Goal: Task Accomplishment & Management: Use online tool/utility

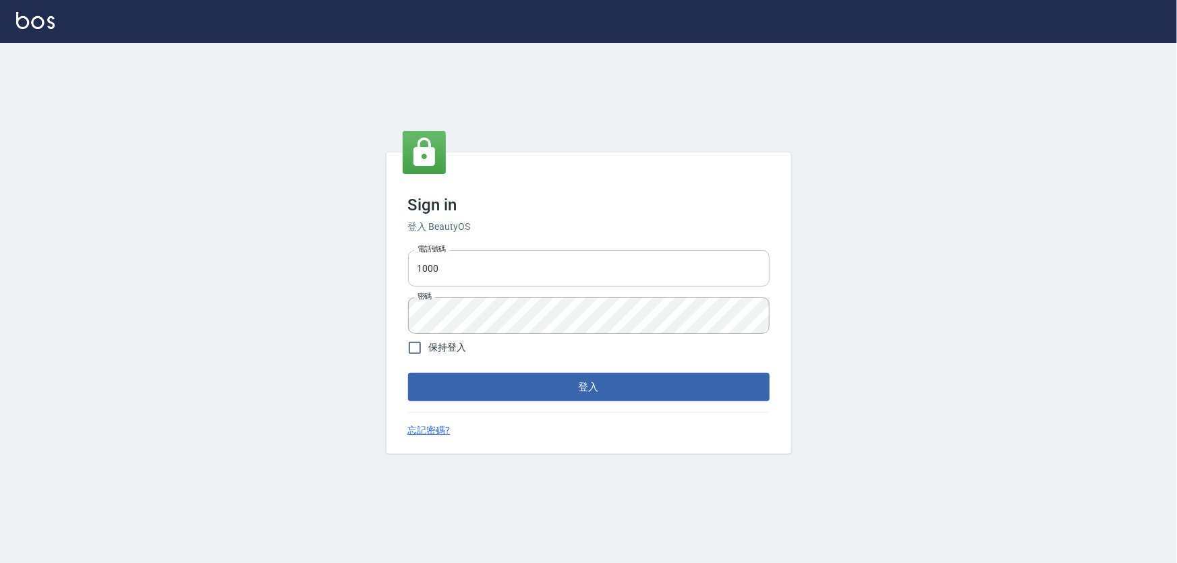
click at [489, 273] on input "1000" at bounding box center [588, 268] width 361 height 36
type input "0966106859"
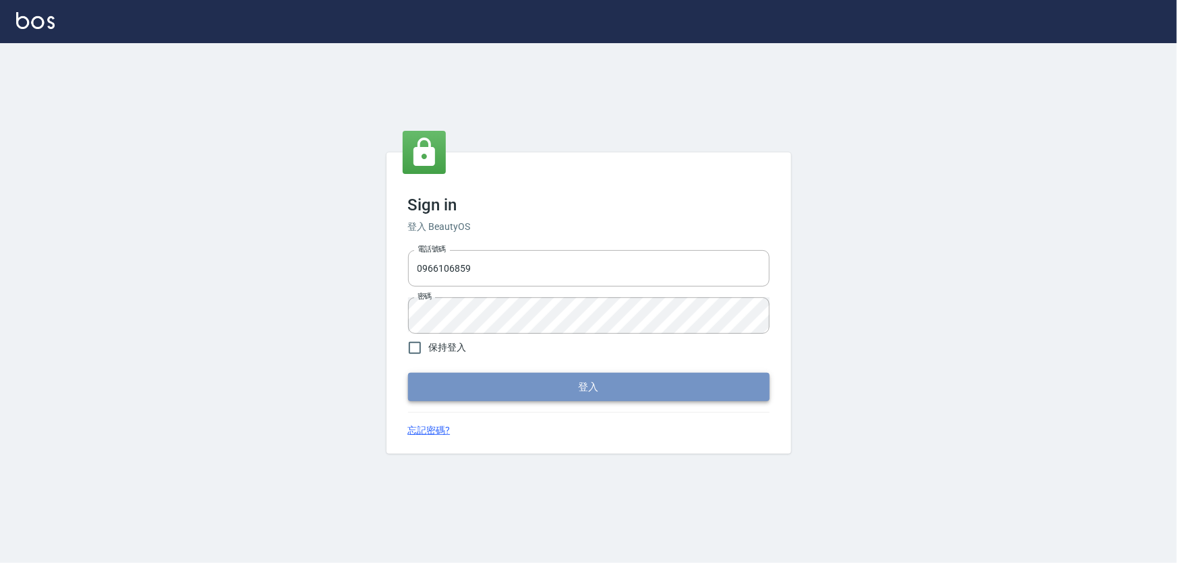
click at [510, 391] on button "登入" at bounding box center [588, 387] width 361 height 28
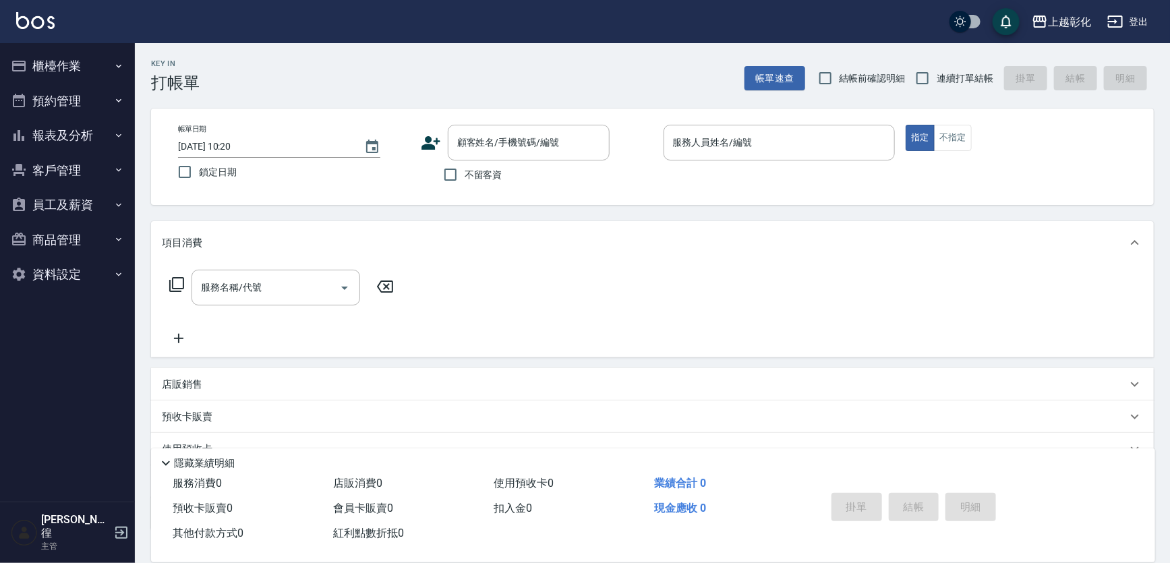
click at [42, 62] on button "櫃檯作業" at bounding box center [67, 66] width 124 height 35
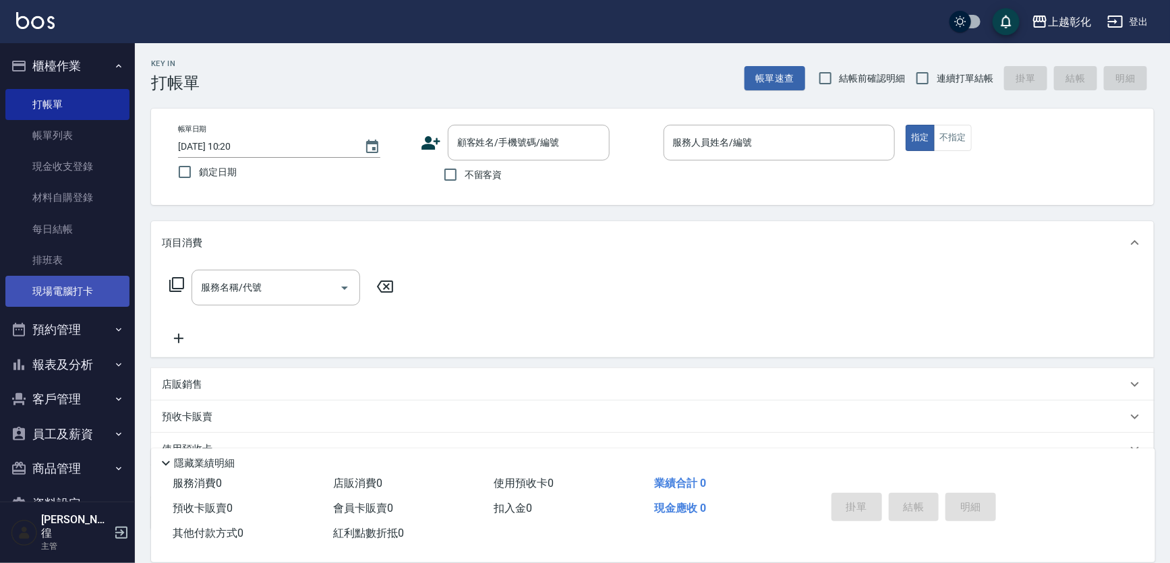
click at [77, 293] on link "現場電腦打卡" at bounding box center [67, 291] width 124 height 31
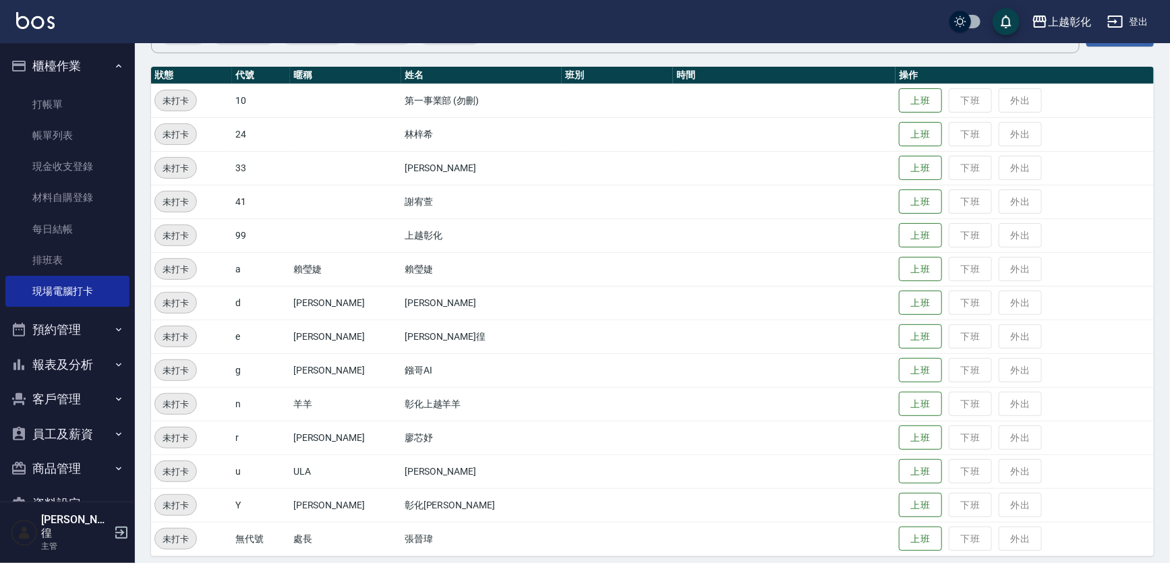
scroll to position [142, 0]
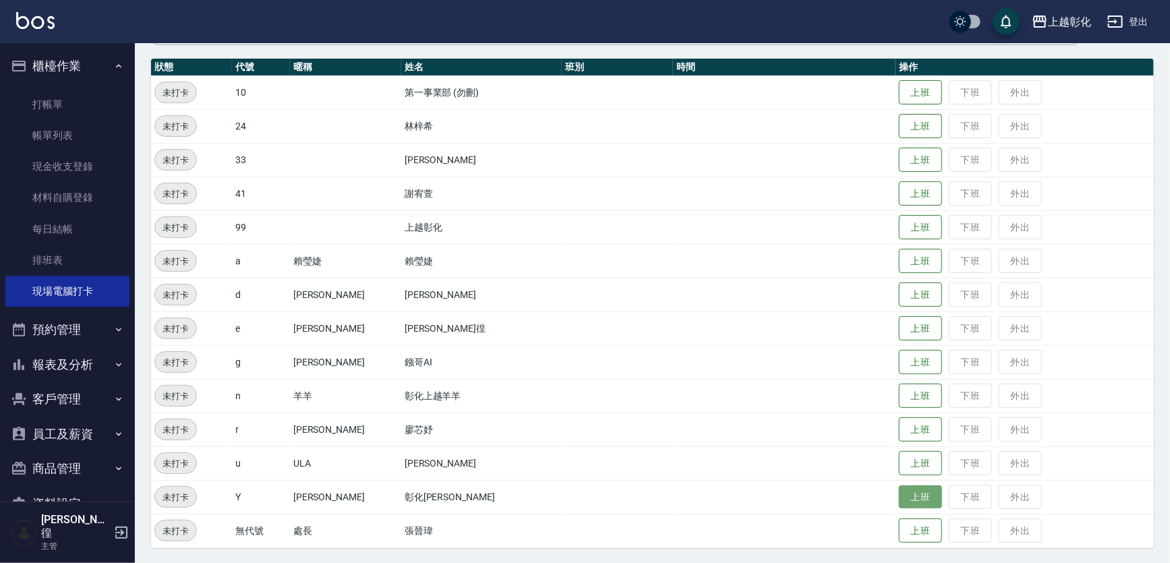
click at [899, 488] on button "上班" at bounding box center [920, 497] width 43 height 24
click at [900, 262] on button "上班" at bounding box center [920, 261] width 43 height 24
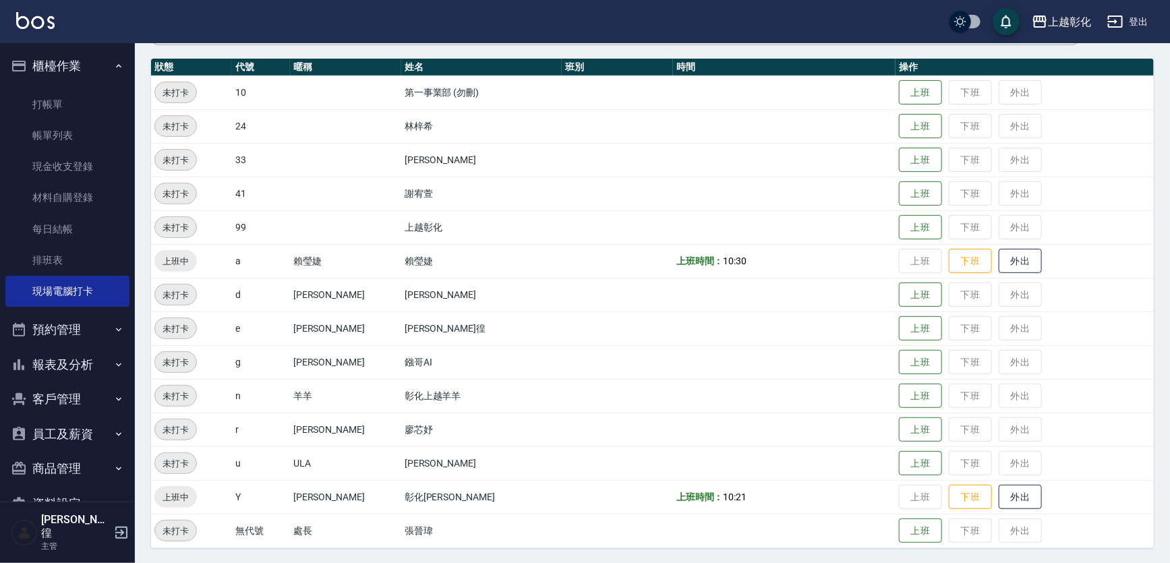
drag, startPoint x: 959, startPoint y: 276, endPoint x: 1176, endPoint y: 454, distance: 280.8
click at [1162, 348] on div "Employee Daily Clock In 現場電腦打卡 [DATE] [DATE] [DATE] [DATE] 篩選打卡記錄 未知 電腦打卡 25M以內…" at bounding box center [652, 232] width 1035 height 663
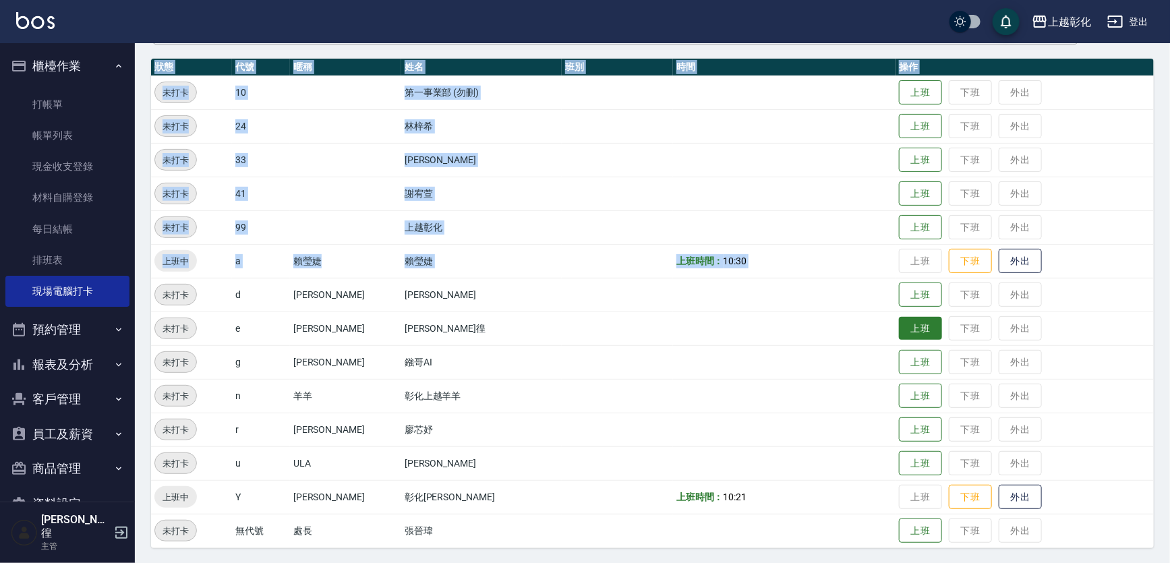
click at [899, 324] on button "上班" at bounding box center [920, 329] width 43 height 24
click at [904, 157] on button "上班" at bounding box center [920, 160] width 43 height 24
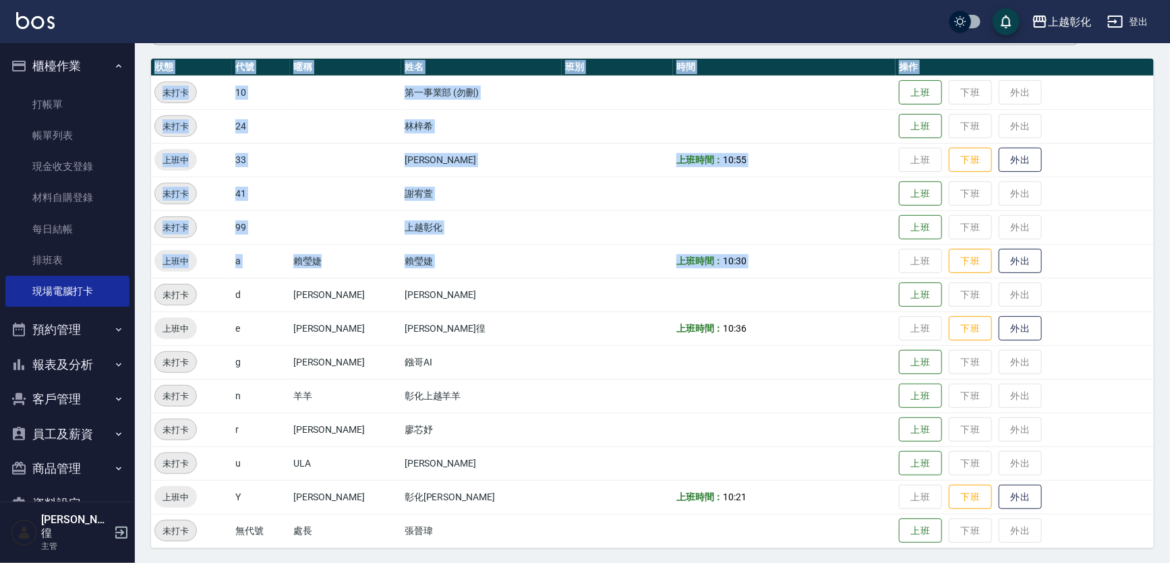
click at [50, 396] on button "客戶管理" at bounding box center [67, 399] width 124 height 35
drag, startPoint x: 38, startPoint y: 431, endPoint x: 67, endPoint y: 363, distance: 74.3
click at [38, 431] on link "客戶列表" at bounding box center [67, 437] width 124 height 31
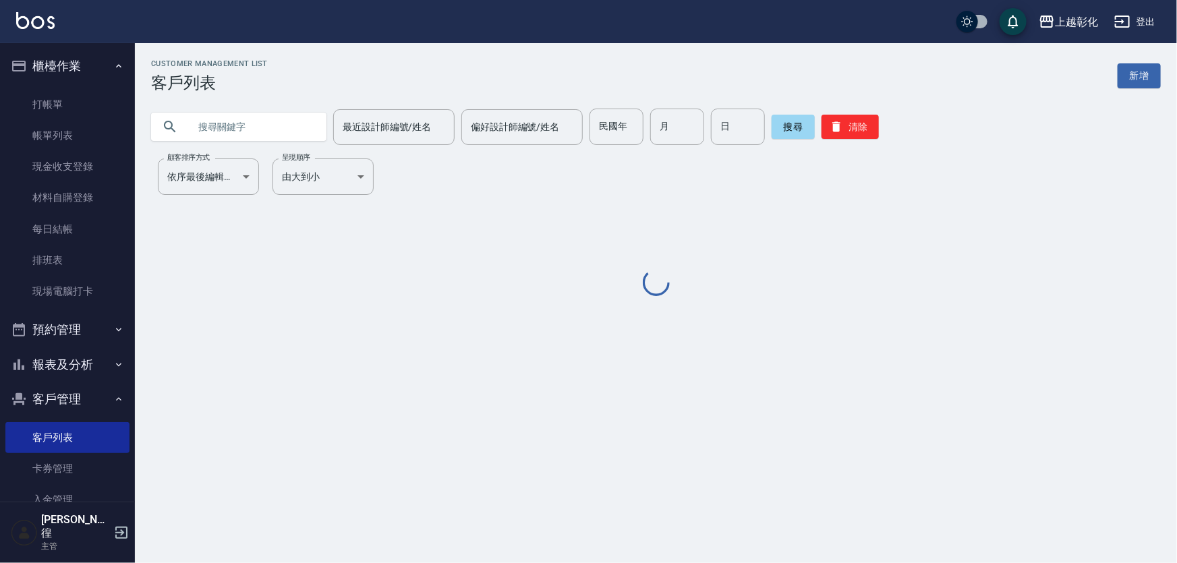
click at [235, 124] on input "text" at bounding box center [252, 127] width 127 height 36
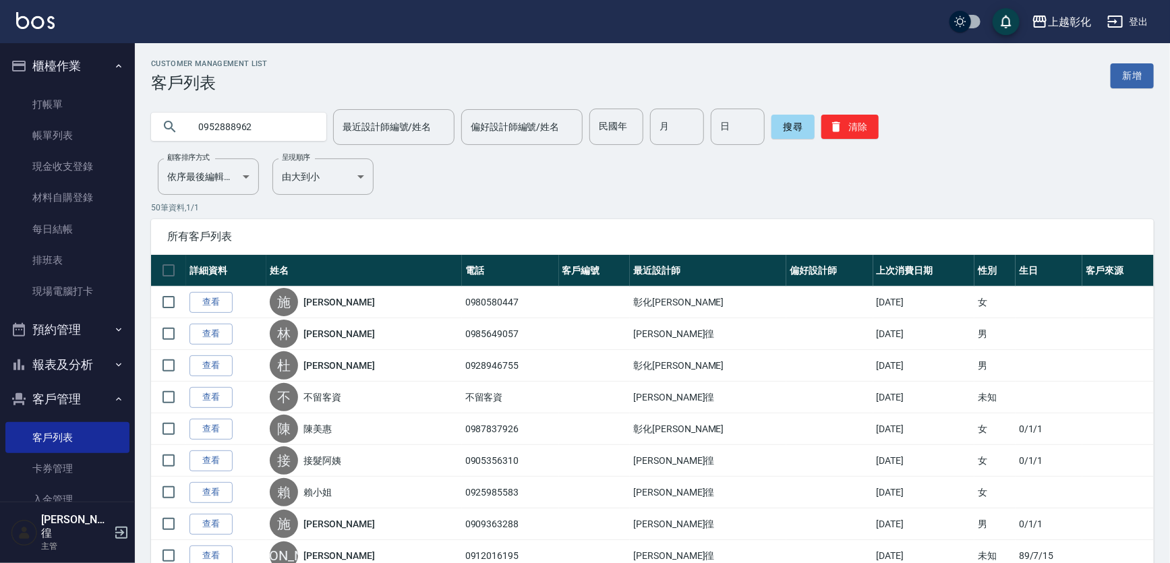
type input "0952888962"
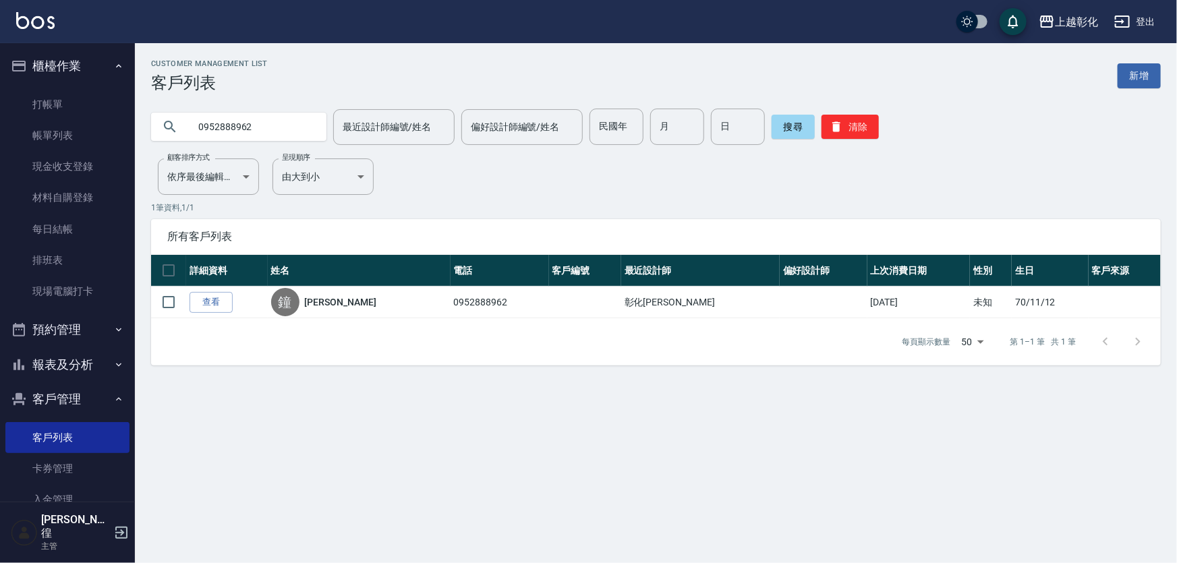
click at [217, 298] on link "查看" at bounding box center [210, 302] width 43 height 21
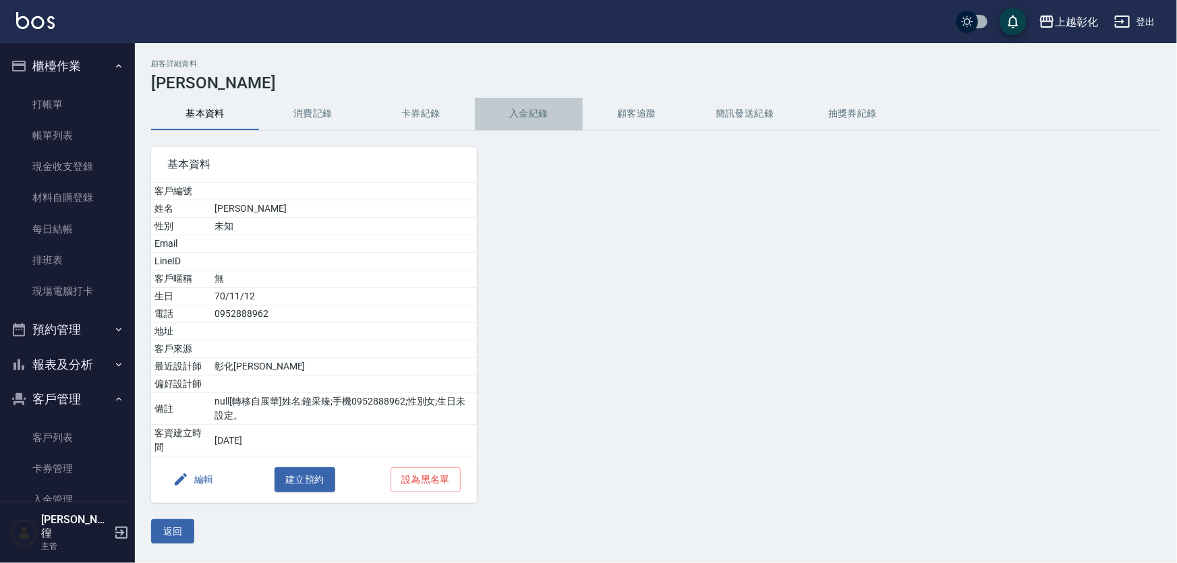
click at [521, 109] on button "入金紀錄" at bounding box center [529, 114] width 108 height 32
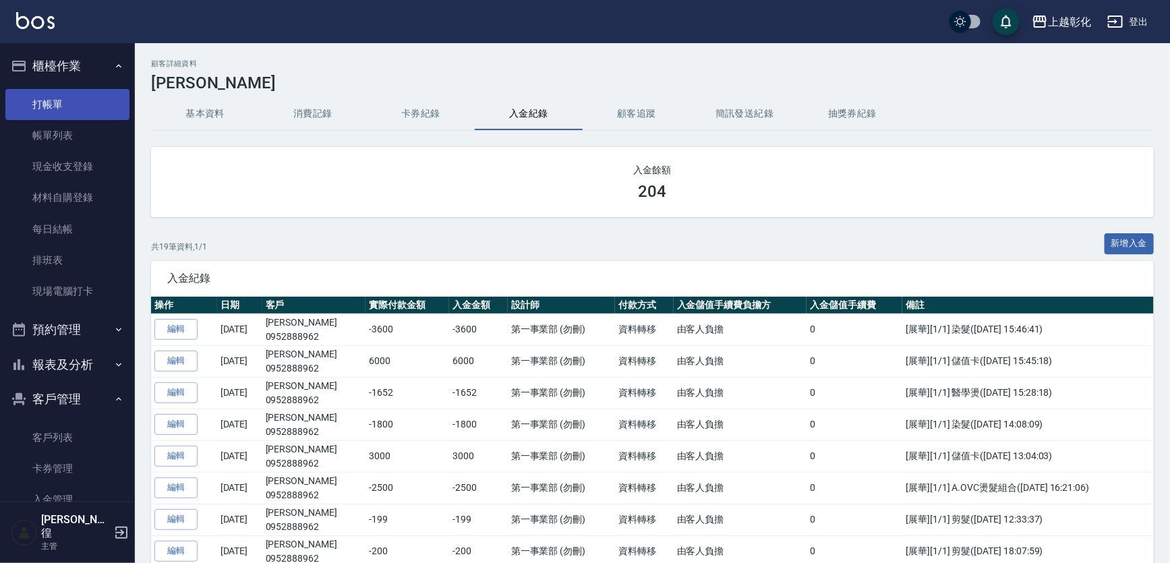
click at [59, 112] on link "打帳單" at bounding box center [67, 104] width 124 height 31
